Goal: Task Accomplishment & Management: Use online tool/utility

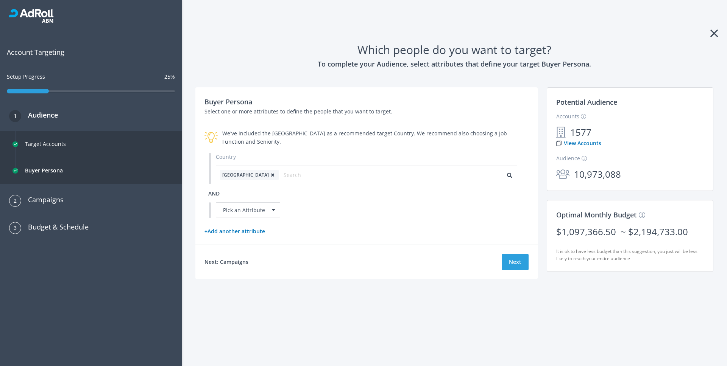
click at [715, 33] on icon at bounding box center [714, 33] width 8 height 12
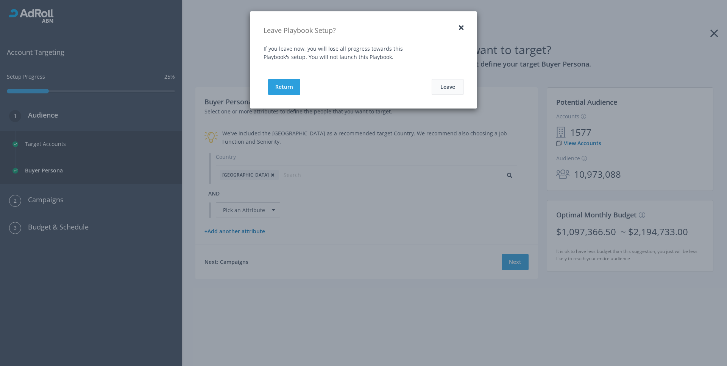
click at [448, 90] on button "Leave" at bounding box center [448, 87] width 32 height 16
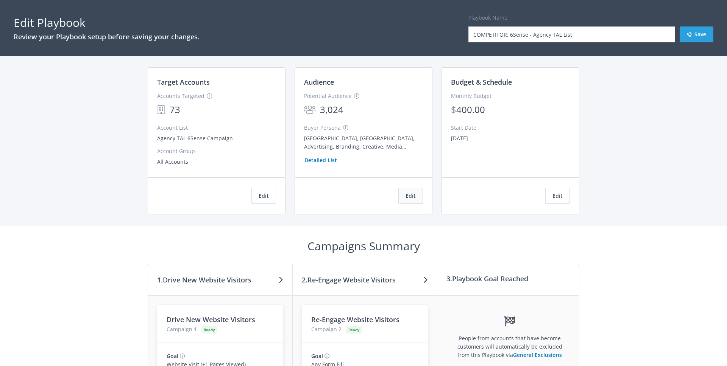
click at [414, 196] on button "Edit" at bounding box center [410, 196] width 25 height 16
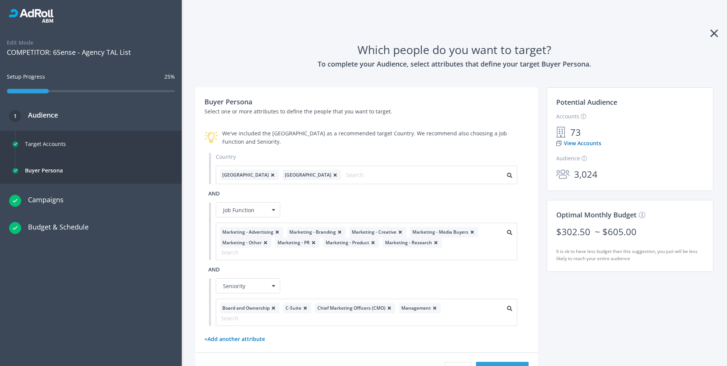
click at [713, 33] on icon at bounding box center [714, 33] width 8 height 12
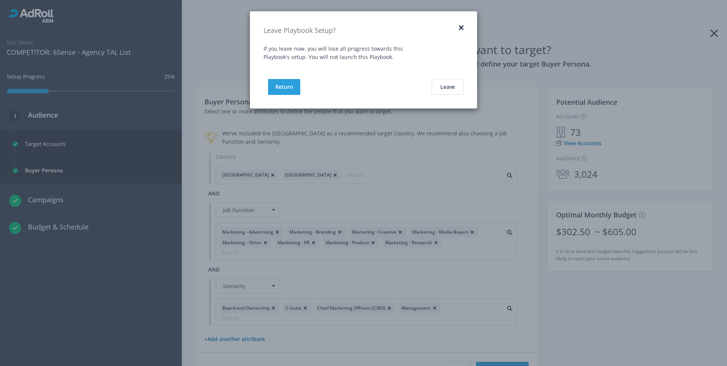
click at [461, 27] on button "button" at bounding box center [461, 27] width 5 height 7
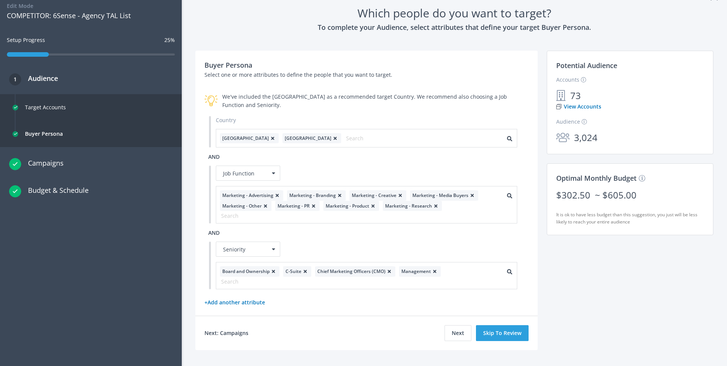
scroll to position [57, 0]
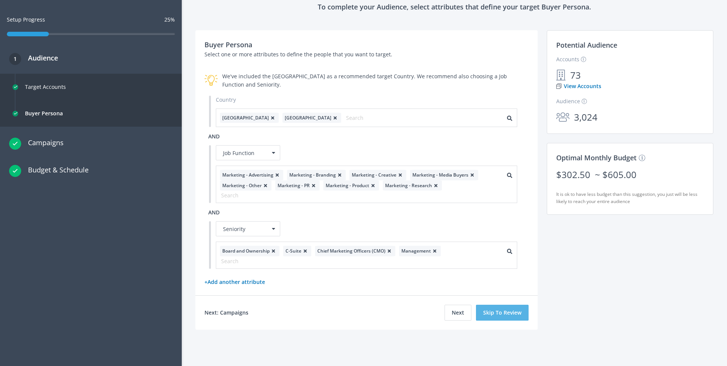
click at [497, 316] on button "Skip To Review" at bounding box center [502, 313] width 53 height 16
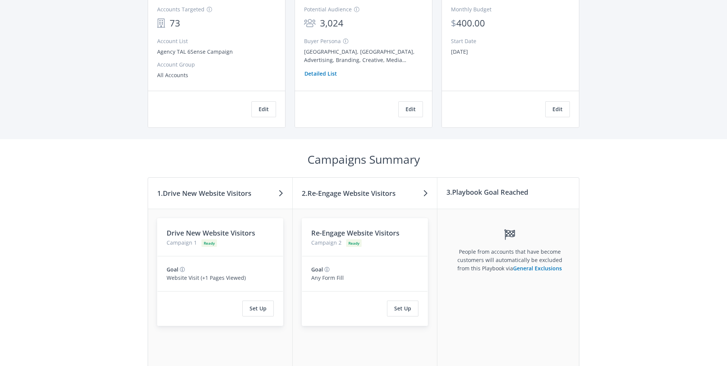
scroll to position [143, 0]
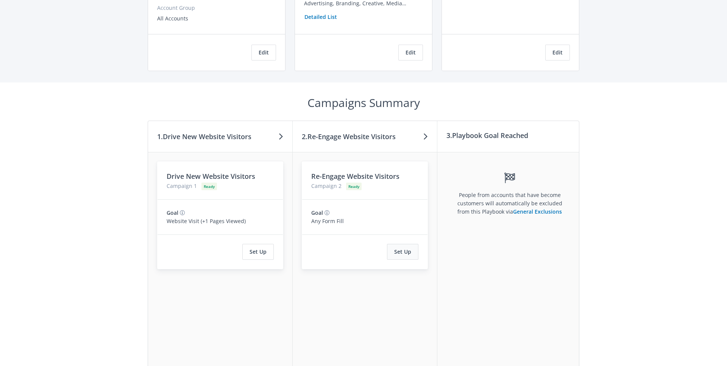
click at [402, 251] on button "Set Up" at bounding box center [402, 252] width 31 height 16
